Goal: Answer question/provide support: Answer question/provide support

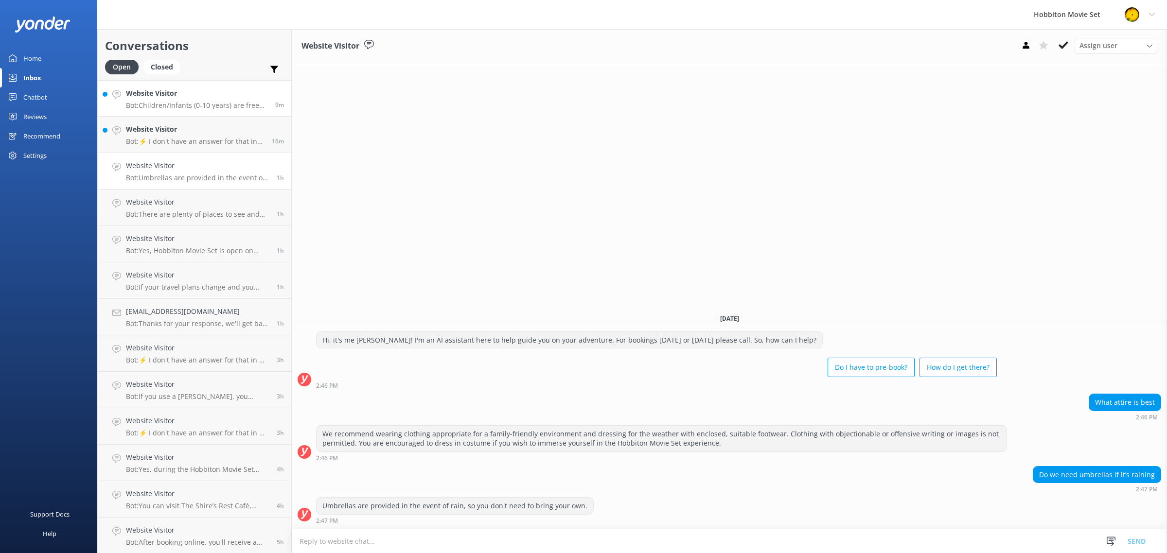
click at [226, 100] on div "Website Visitor Bot: Children/Infants (0-10 years) are free for the Hobbiton Mo…" at bounding box center [197, 98] width 142 height 21
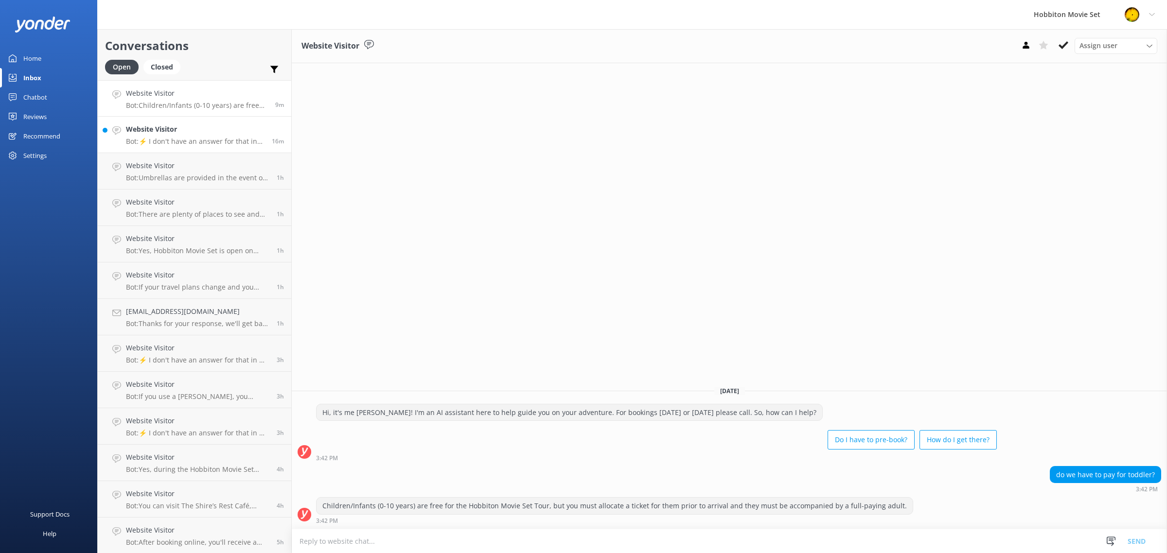
click at [211, 130] on h4 "Website Visitor" at bounding box center [195, 129] width 139 height 11
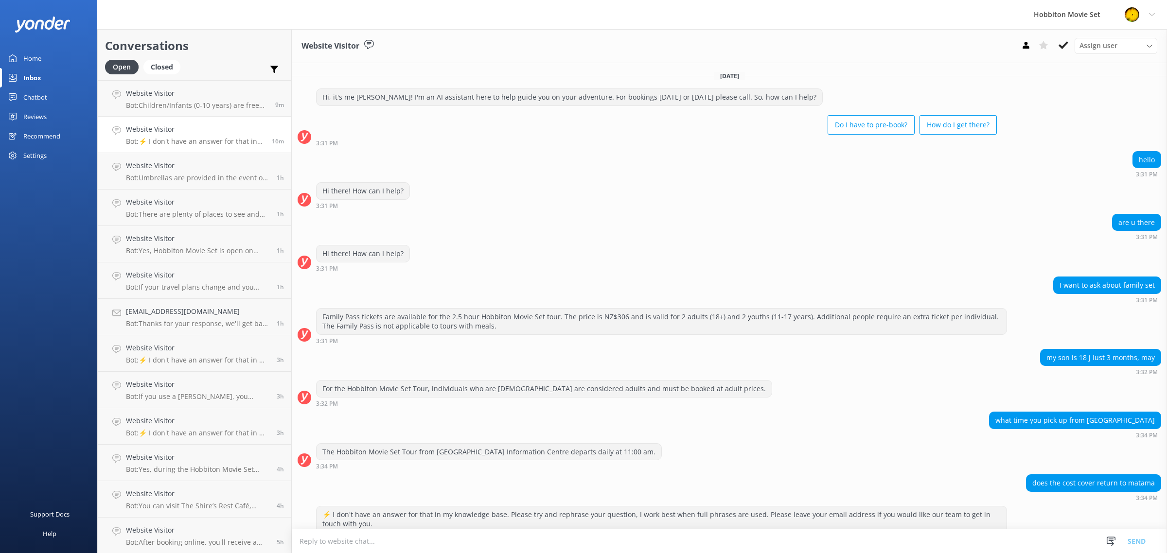
scroll to position [61, 0]
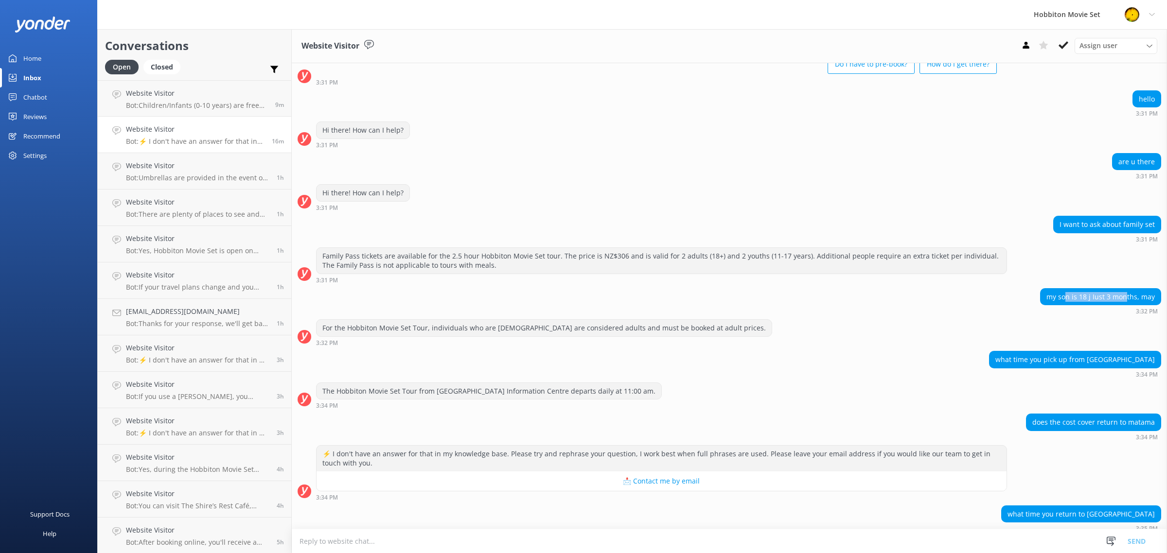
drag, startPoint x: 1058, startPoint y: 298, endPoint x: 1126, endPoint y: 300, distance: 68.1
click at [1118, 300] on div "my son is 18 j Iust 3 months, may" at bounding box center [1101, 297] width 120 height 17
click at [1143, 300] on div "my son is 18 j Iust 3 months, may" at bounding box center [1101, 297] width 120 height 17
drag, startPoint x: 1152, startPoint y: 300, endPoint x: 1039, endPoint y: 296, distance: 113.4
click at [1039, 296] on div "my son is 18 j Iust 3 months, may 3:32 PM" at bounding box center [729, 301] width 875 height 27
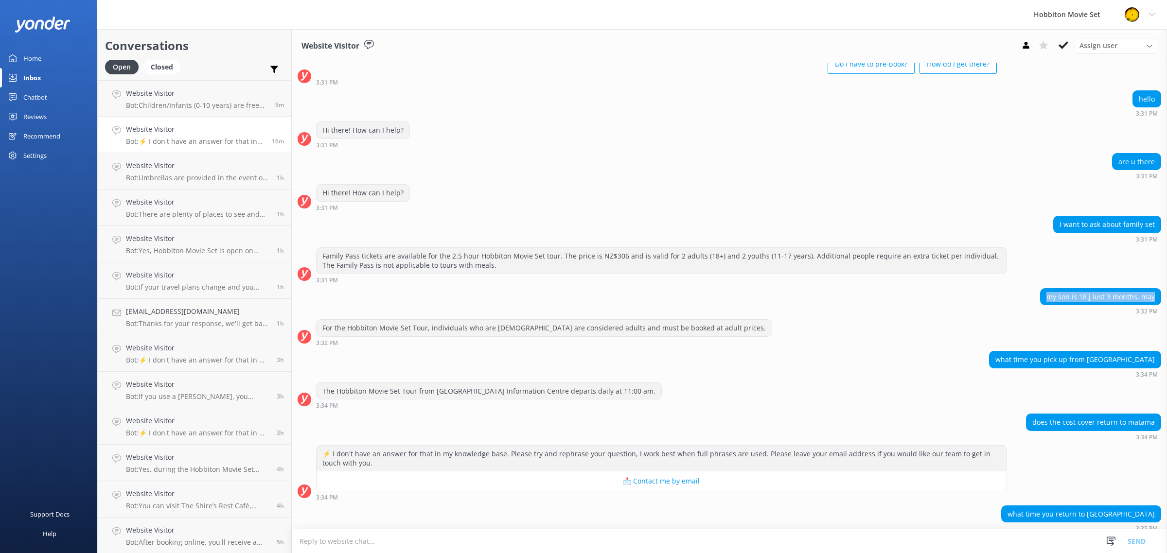
click at [1063, 298] on div "my son is 18 j Iust 3 months, may" at bounding box center [1101, 297] width 120 height 17
click at [1108, 307] on div "my son is 18 j Iust 3 months, may 3:32 PM" at bounding box center [1100, 301] width 121 height 27
click at [1113, 298] on div "my son is 18 j Iust 3 months, may" at bounding box center [1101, 297] width 120 height 17
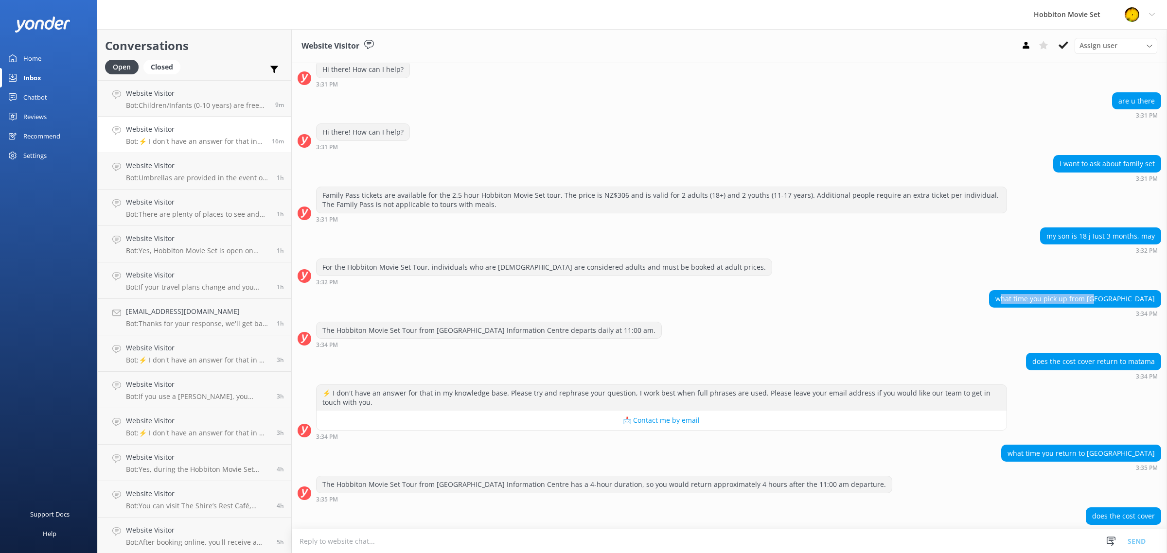
drag, startPoint x: 1034, startPoint y: 301, endPoint x: 1133, endPoint y: 305, distance: 99.8
click at [1133, 305] on div "what time you pick up from [GEOGRAPHIC_DATA]" at bounding box center [1074, 299] width 171 height 17
click at [1114, 289] on div "For the Hobbiton Movie Set Tour, individuals who are [DEMOGRAPHIC_DATA] are con…" at bounding box center [729, 275] width 875 height 32
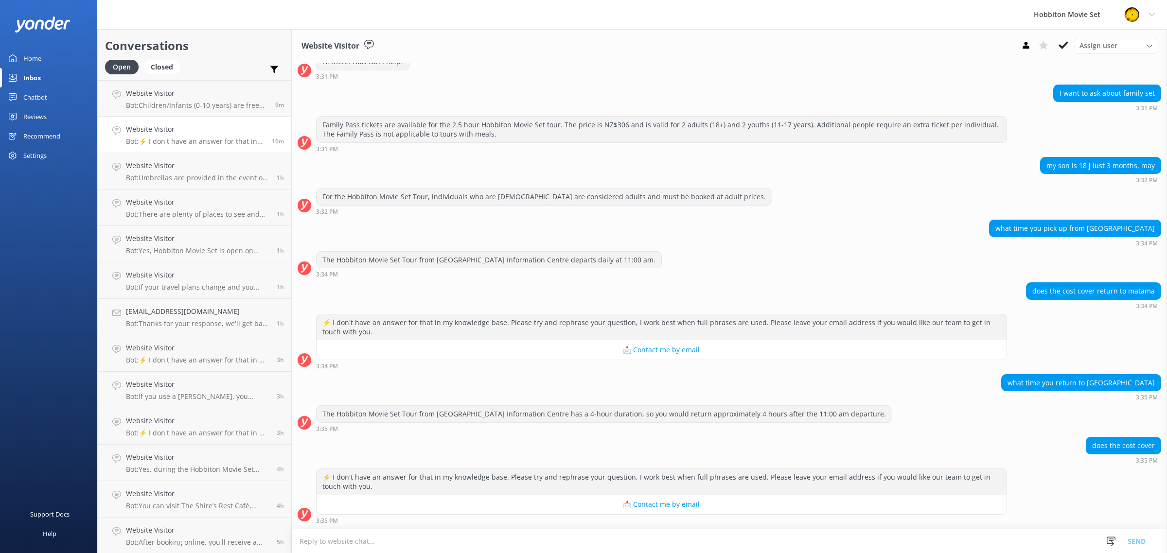
scroll to position [195, 0]
click at [181, 205] on h4 "Website Visitor" at bounding box center [197, 202] width 143 height 11
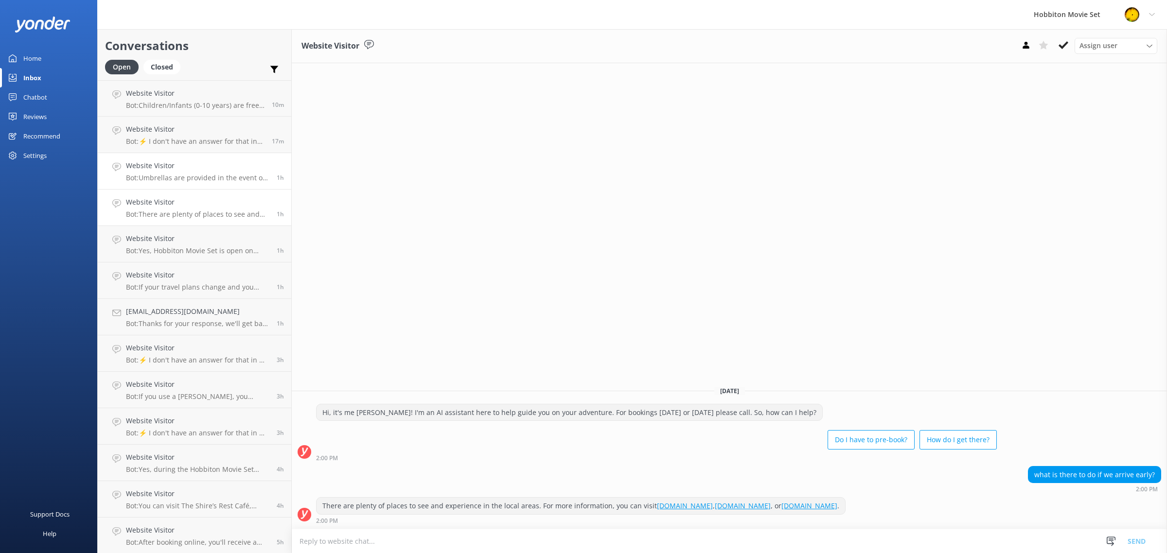
click at [193, 175] on p "Bot: Umbrellas are provided in the event of rain, so you don't need to bring yo…" at bounding box center [197, 178] width 143 height 9
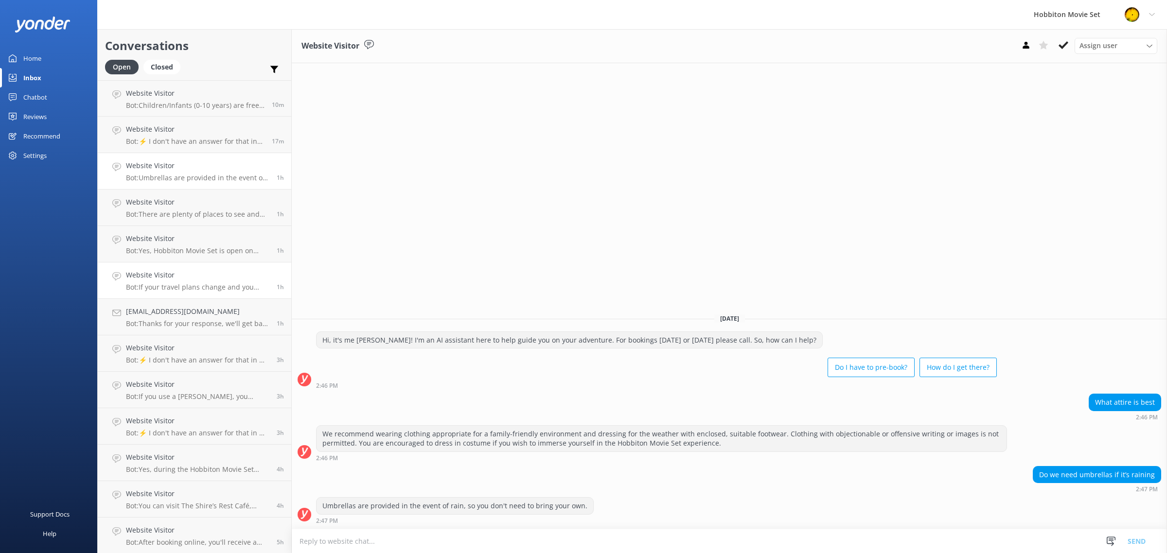
click at [215, 290] on p "Bot: If your travel plans change and you need to amend your booking, please con…" at bounding box center [197, 287] width 143 height 9
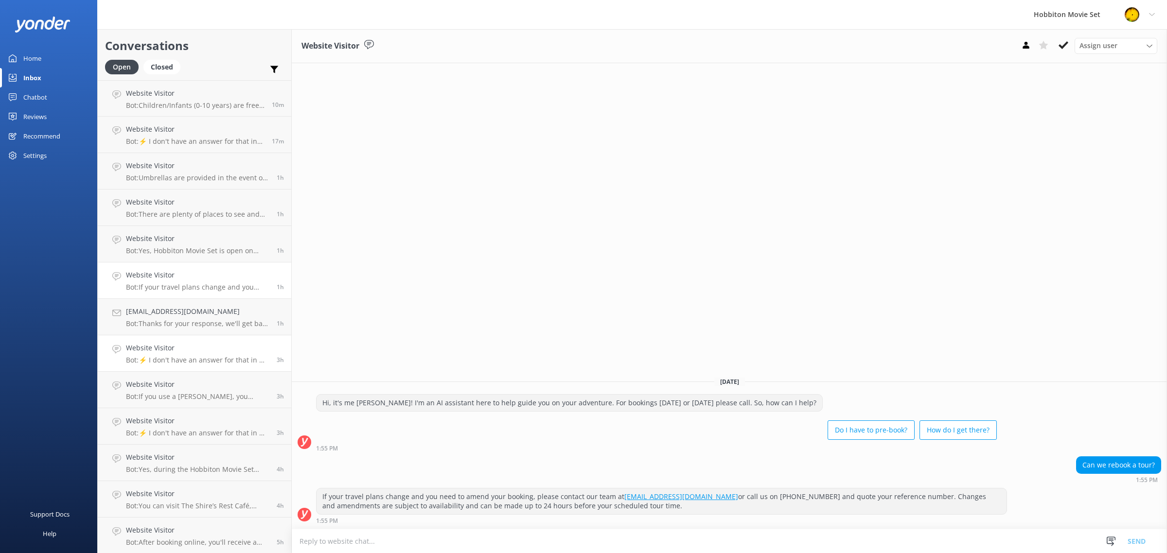
click at [222, 361] on p "Bot: ⚡ I don't have an answer for that in my knowledge base. Please try and rep…" at bounding box center [197, 360] width 143 height 9
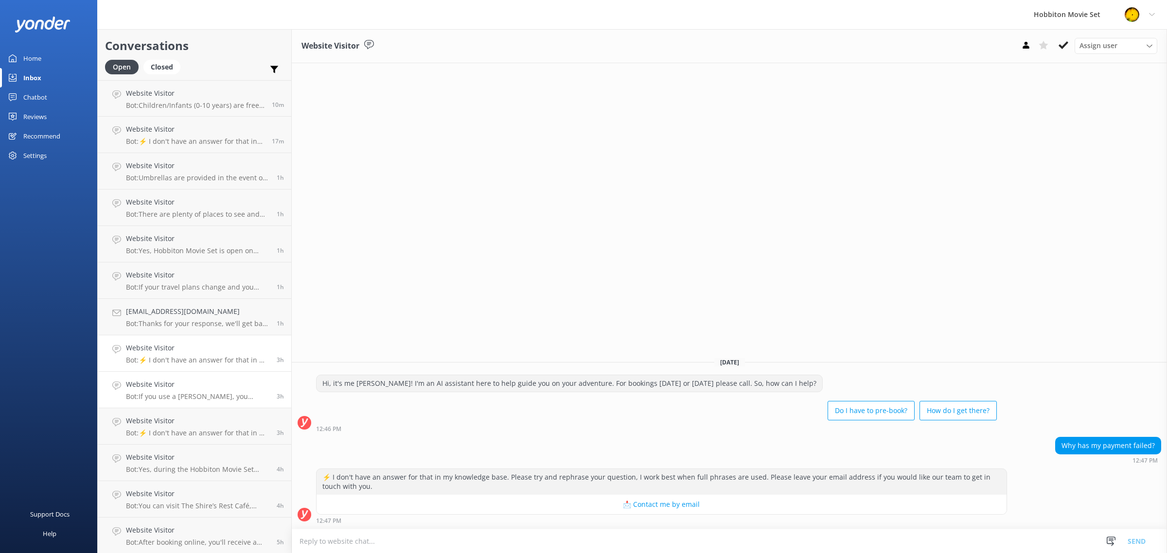
click at [218, 387] on h4 "Website Visitor" at bounding box center [197, 384] width 143 height 11
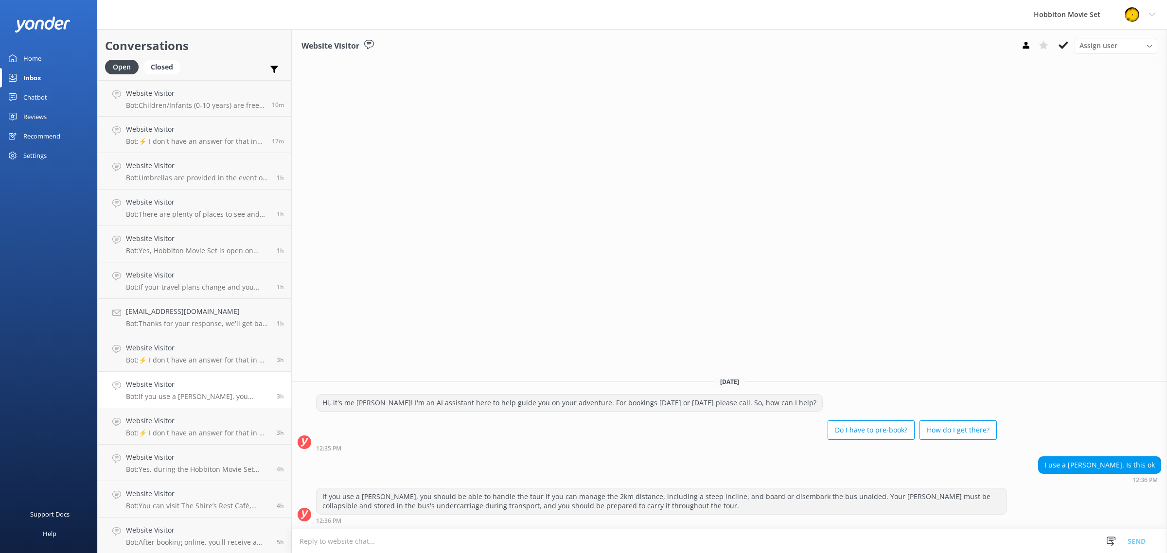
scroll to position [61, 0]
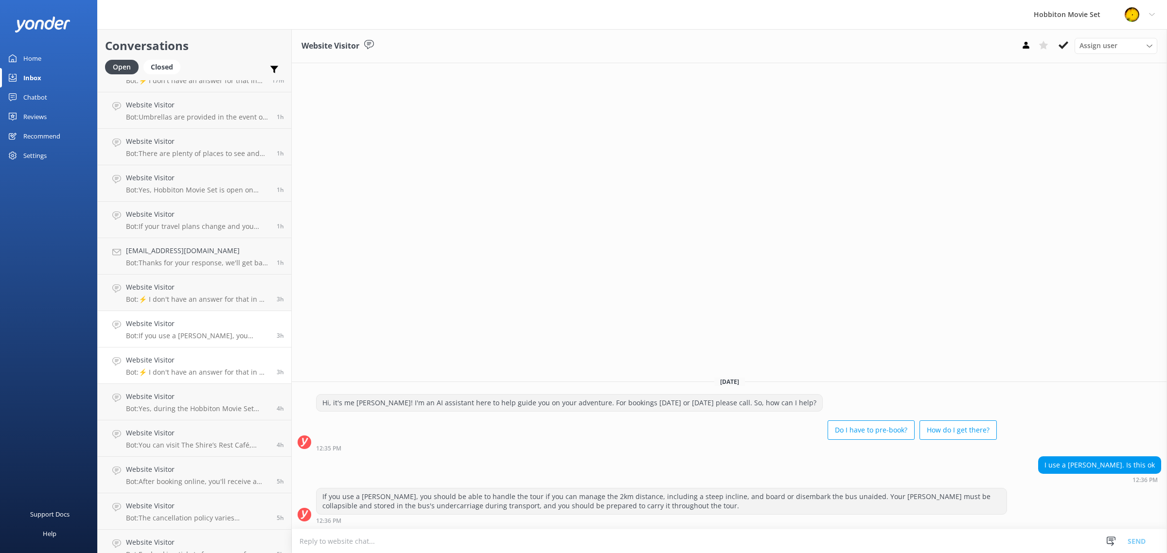
click at [193, 349] on link "Website Visitor Bot: ⚡ I don't have an answer for that in my knowledge base. Pl…" at bounding box center [195, 366] width 194 height 36
